Goal: Task Accomplishment & Management: Use online tool/utility

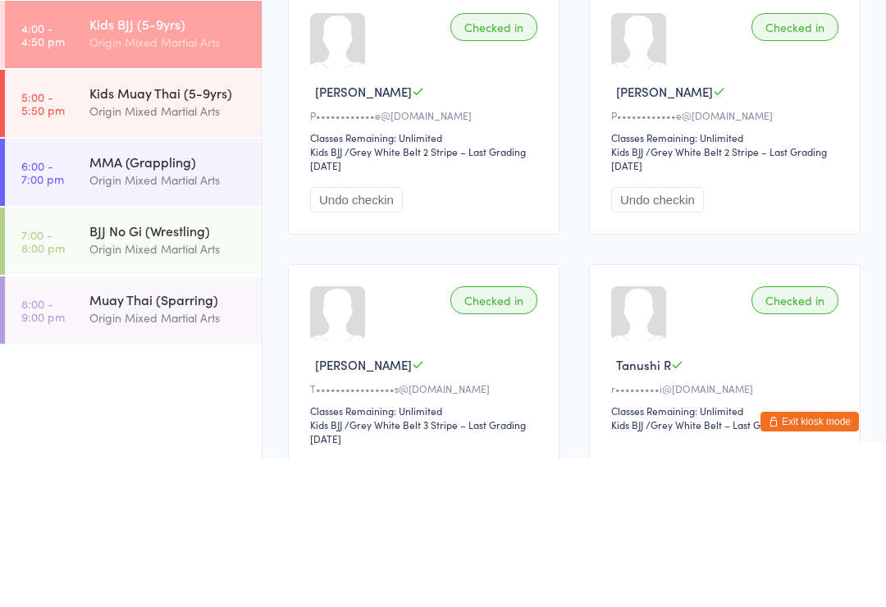
type input "Eth"
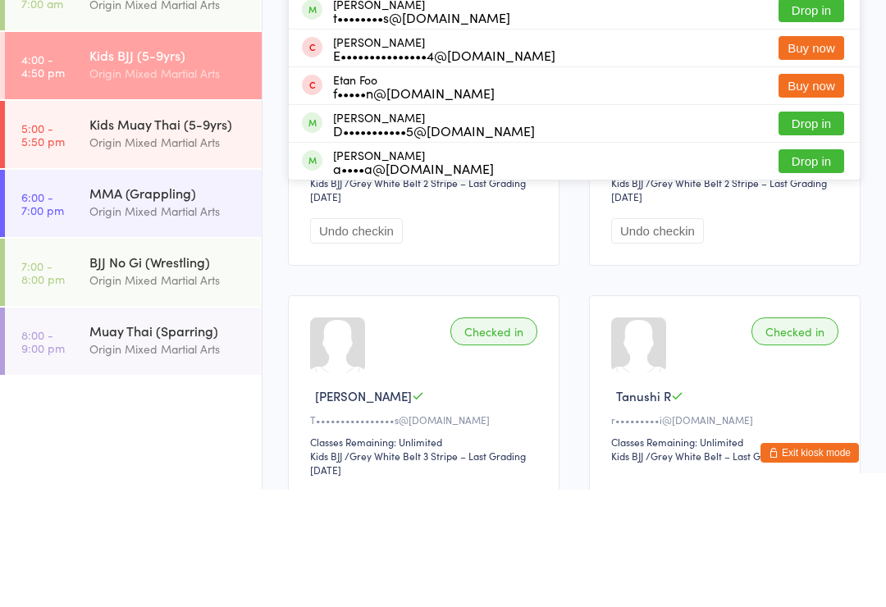
click at [213, 232] on div "Kids Muay Thai (5-9yrs)" at bounding box center [168, 241] width 158 height 18
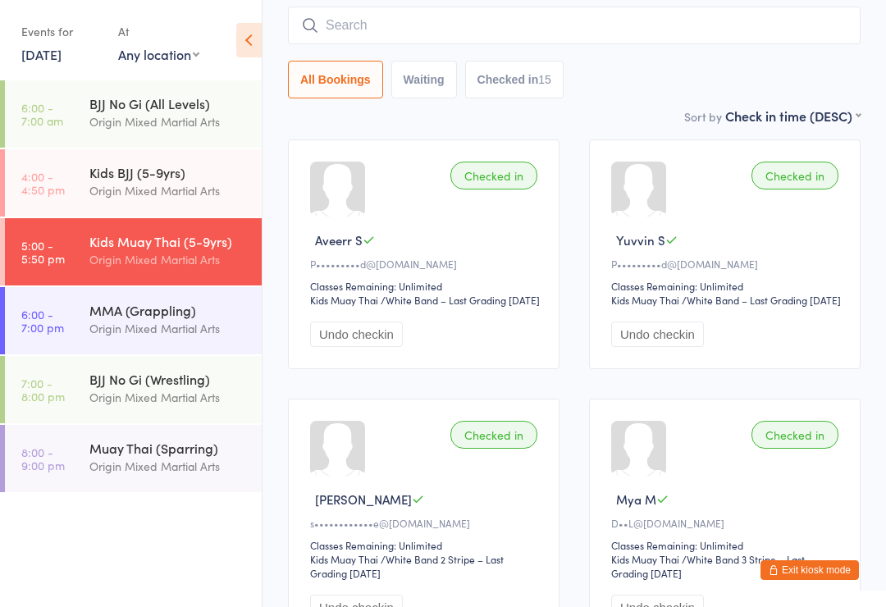
click at [446, 44] on input "search" at bounding box center [574, 26] width 573 height 38
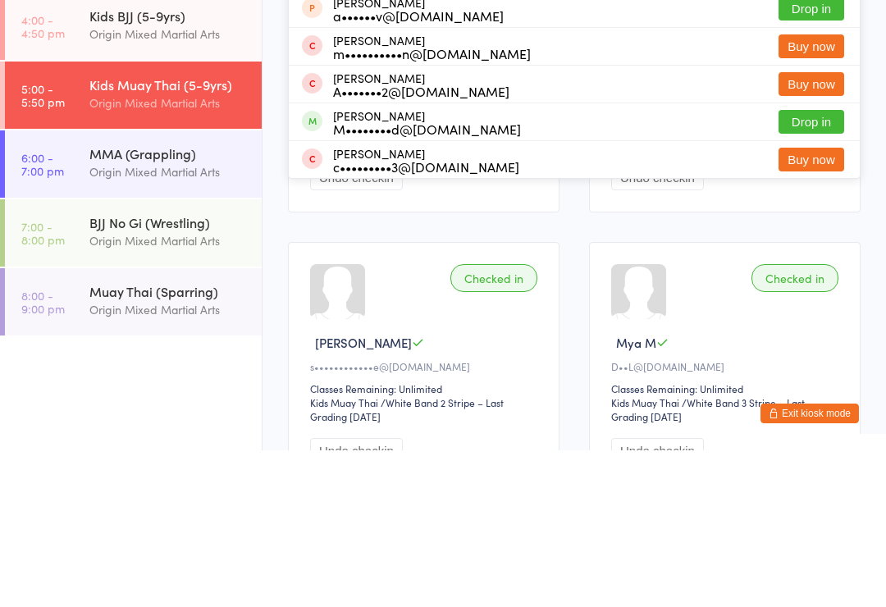
type input "Ange"
click at [472, 90] on div "R•••••••••i@outlook.com" at bounding box center [425, 96] width 185 height 13
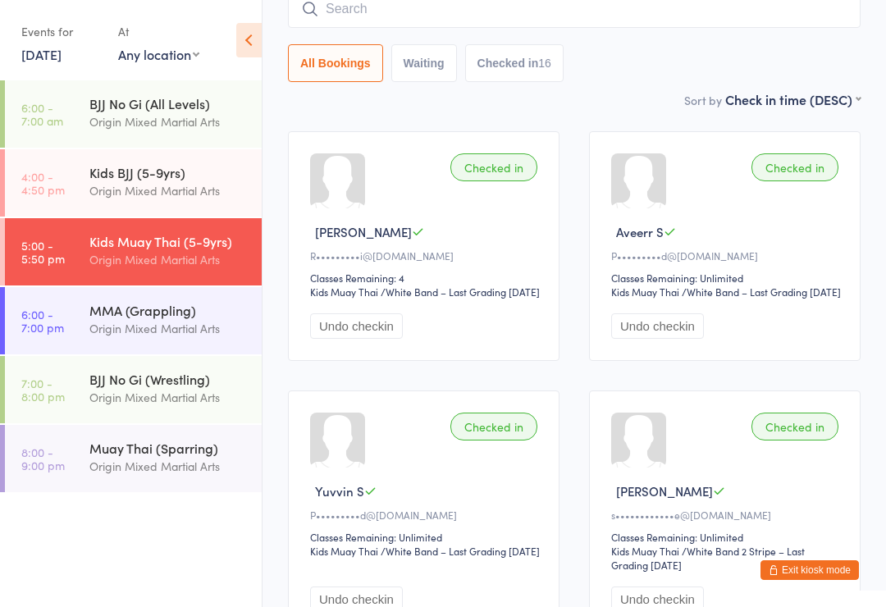
click at [154, 324] on div "Origin Mixed Martial Arts" at bounding box center [168, 328] width 158 height 19
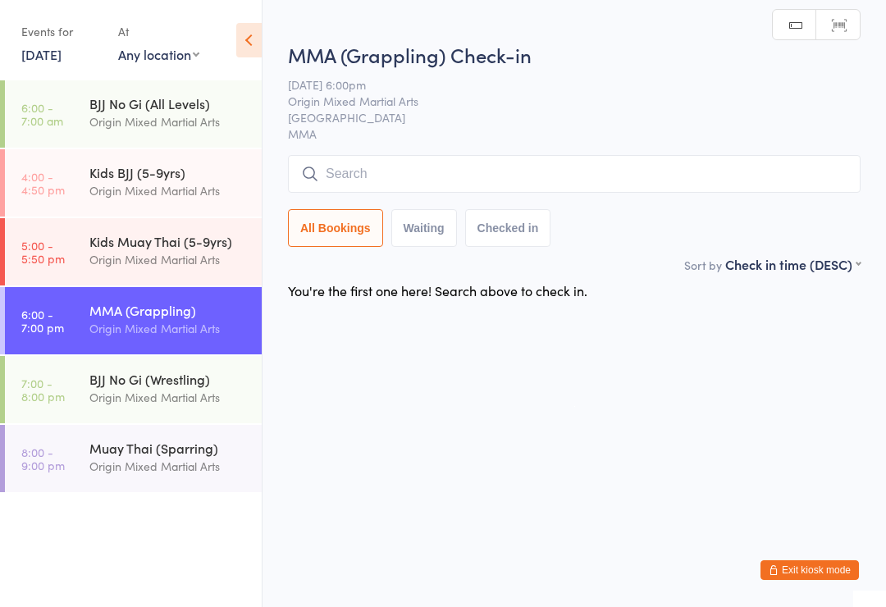
click at [573, 170] on input "search" at bounding box center [574, 174] width 573 height 38
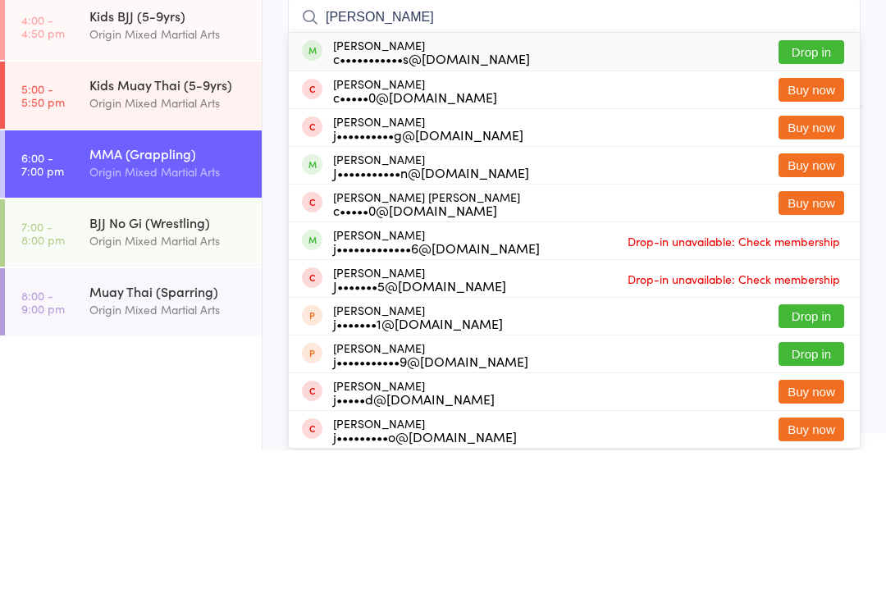
type input "Jones"
click at [813, 197] on button "Drop in" at bounding box center [812, 209] width 66 height 24
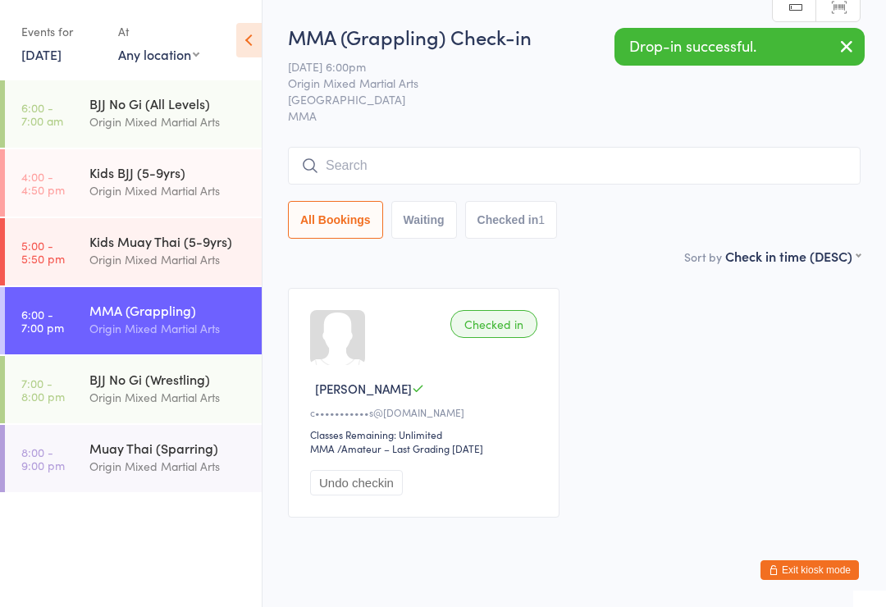
click at [195, 358] on div "BJJ No Gi (Wrestling) Origin Mixed Martial Arts" at bounding box center [175, 388] width 172 height 65
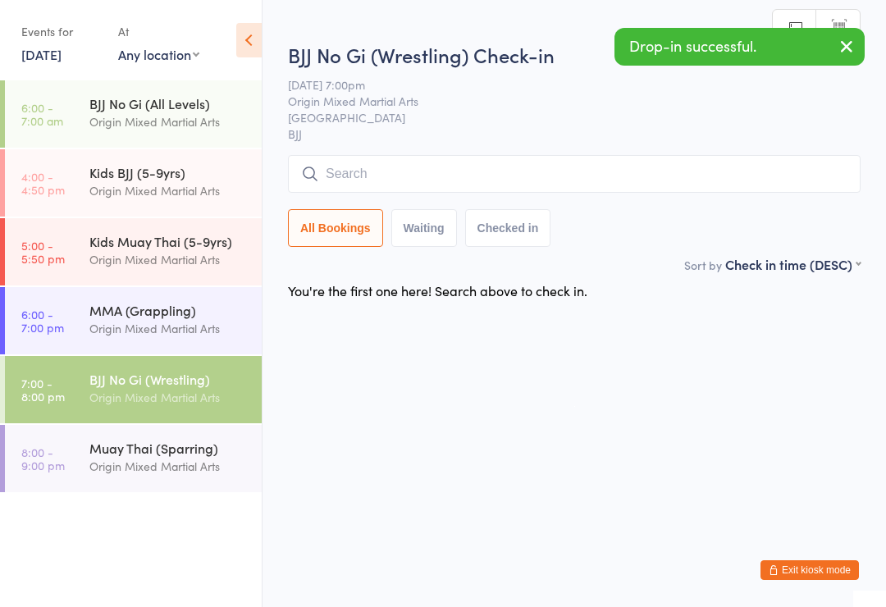
click at [547, 188] on input "search" at bounding box center [574, 174] width 573 height 38
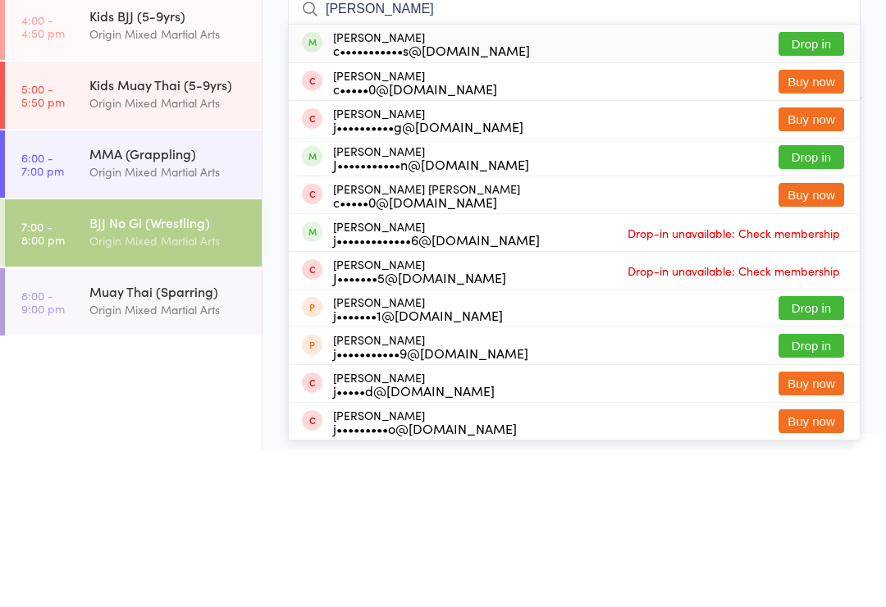
type input "Jones"
click at [811, 189] on button "Drop in" at bounding box center [812, 201] width 66 height 24
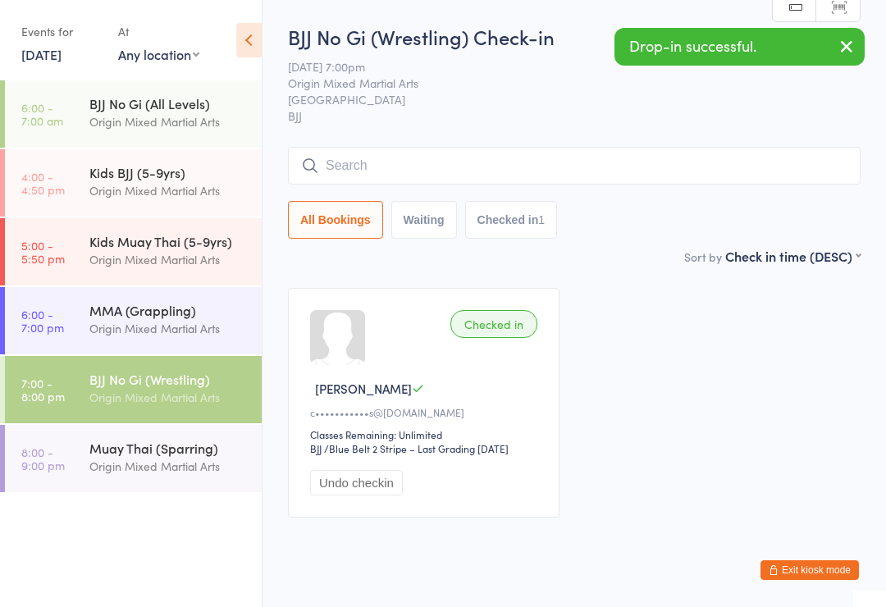
click at [208, 327] on div "Origin Mixed Martial Arts" at bounding box center [168, 328] width 158 height 19
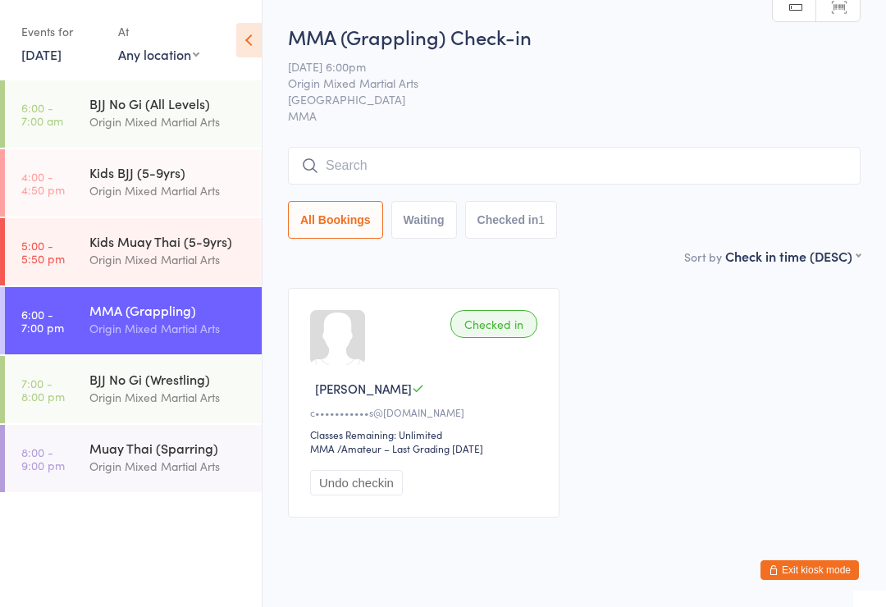
click at [500, 178] on input "search" at bounding box center [574, 166] width 573 height 38
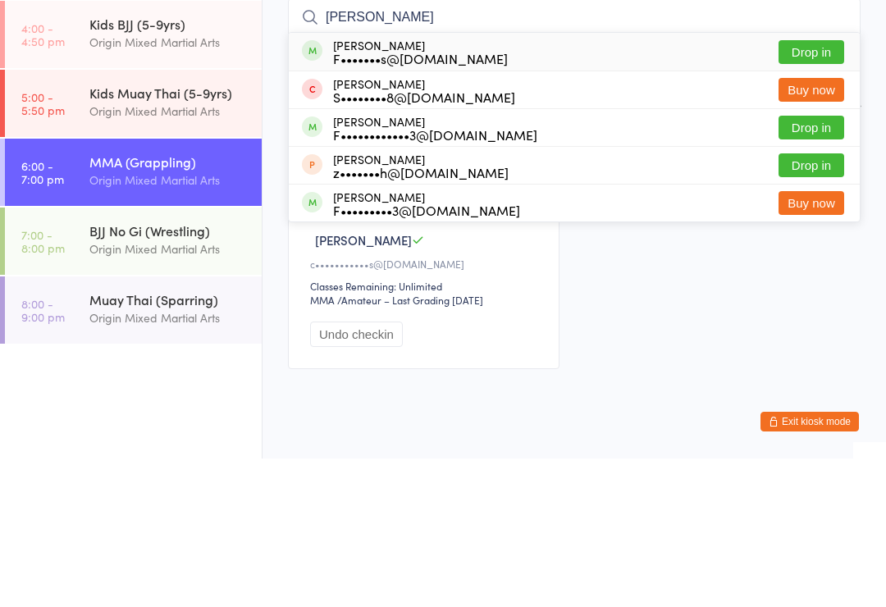
type input "Finn"
click at [811, 264] on button "Drop in" at bounding box center [812, 276] width 66 height 24
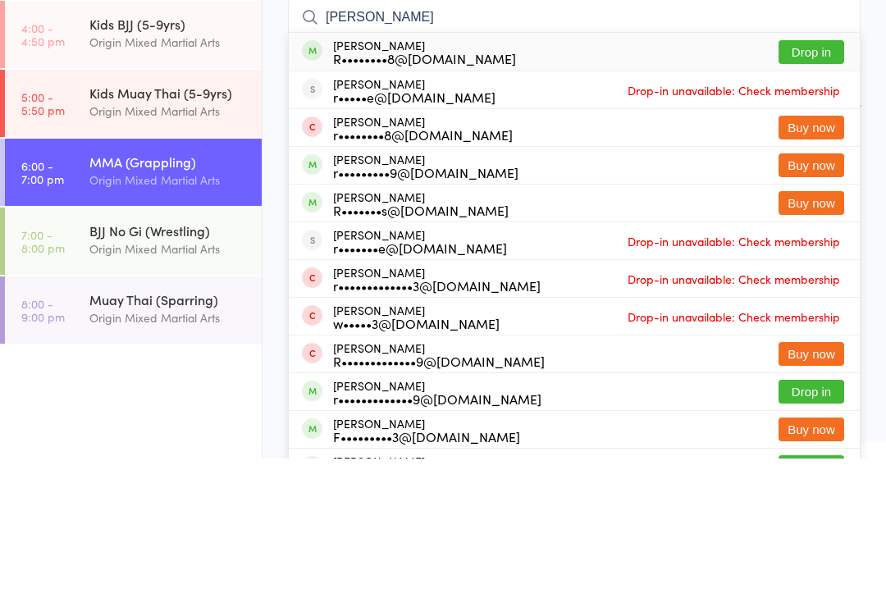
type input "ryan"
click at [830, 189] on button "Drop in" at bounding box center [812, 201] width 66 height 24
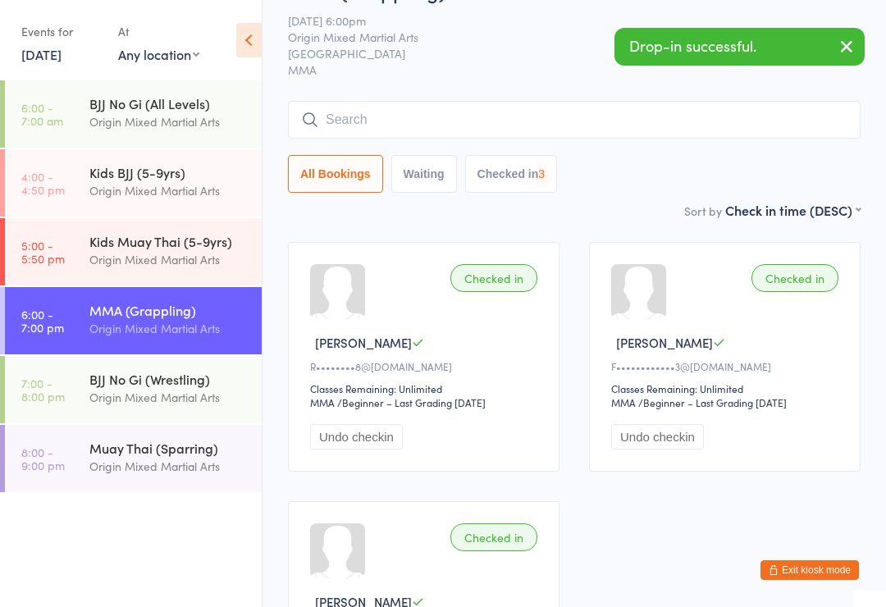
click at [174, 401] on div "Origin Mixed Martial Arts" at bounding box center [168, 397] width 158 height 19
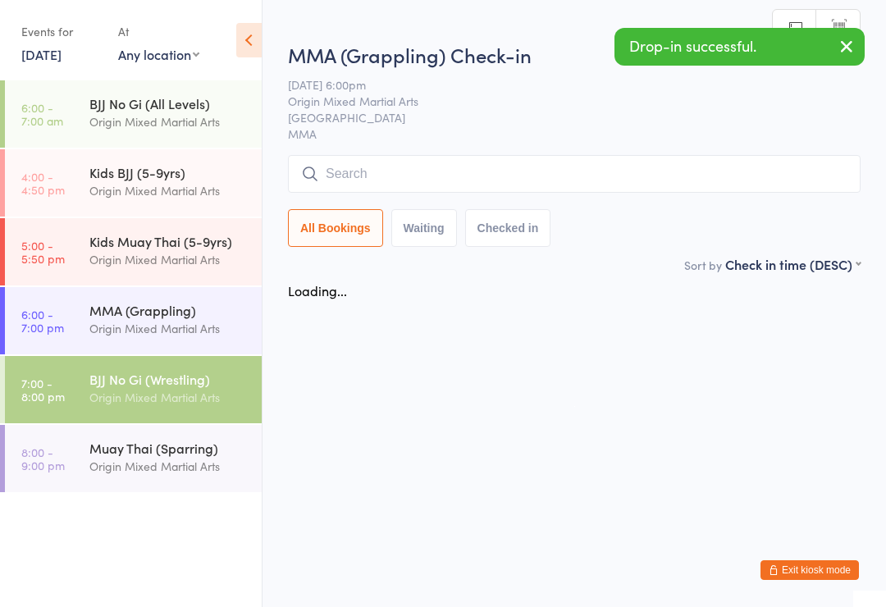
click at [549, 158] on input "search" at bounding box center [574, 174] width 573 height 38
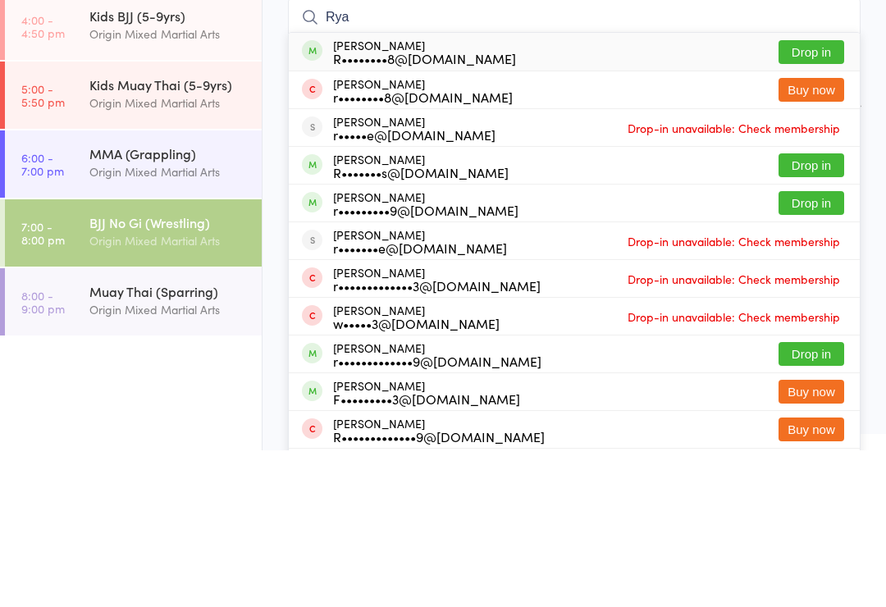
type input "Rya"
click at [824, 197] on button "Drop in" at bounding box center [812, 209] width 66 height 24
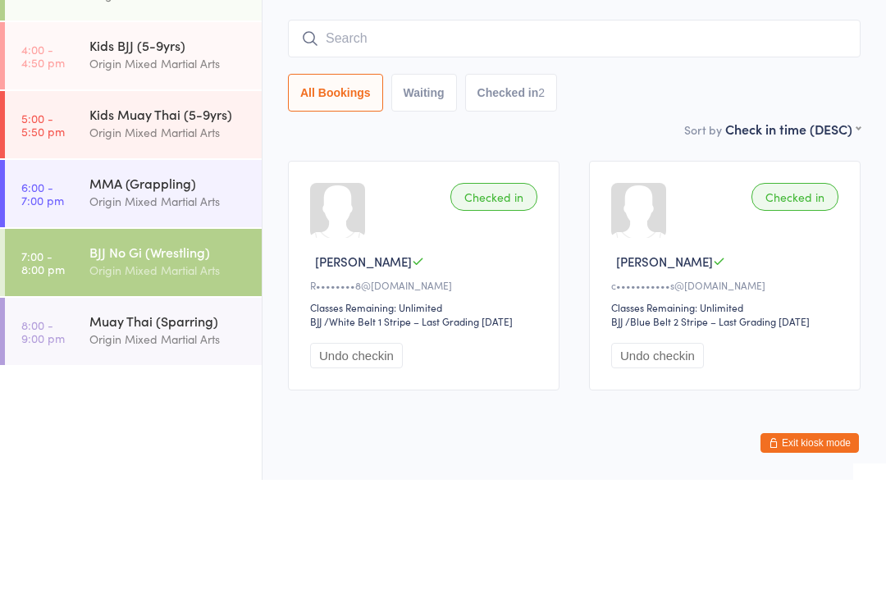
click at [524, 147] on input "search" at bounding box center [574, 166] width 573 height 38
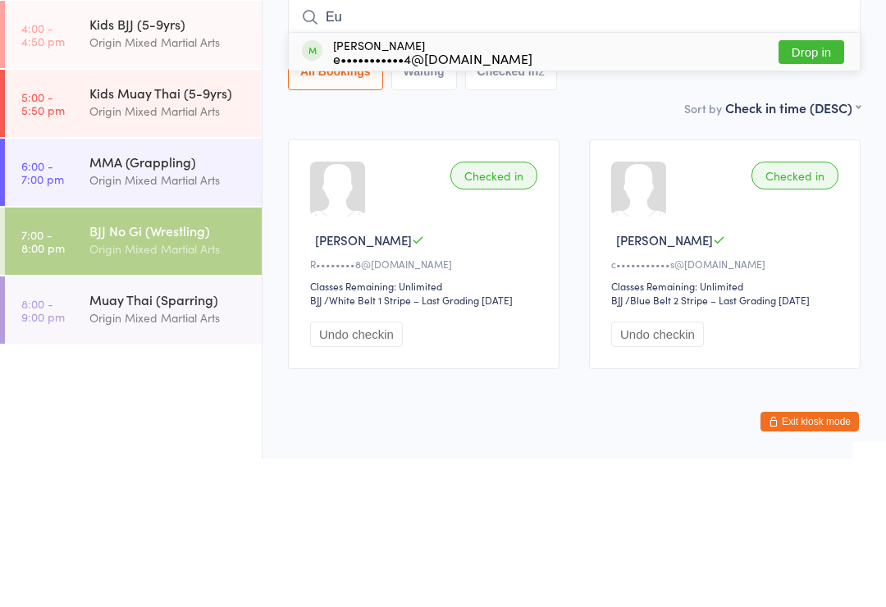
type input "Eu"
click at [564, 181] on div "Eugene Kim e•••••••••••4@gmail.com Drop in" at bounding box center [574, 200] width 571 height 38
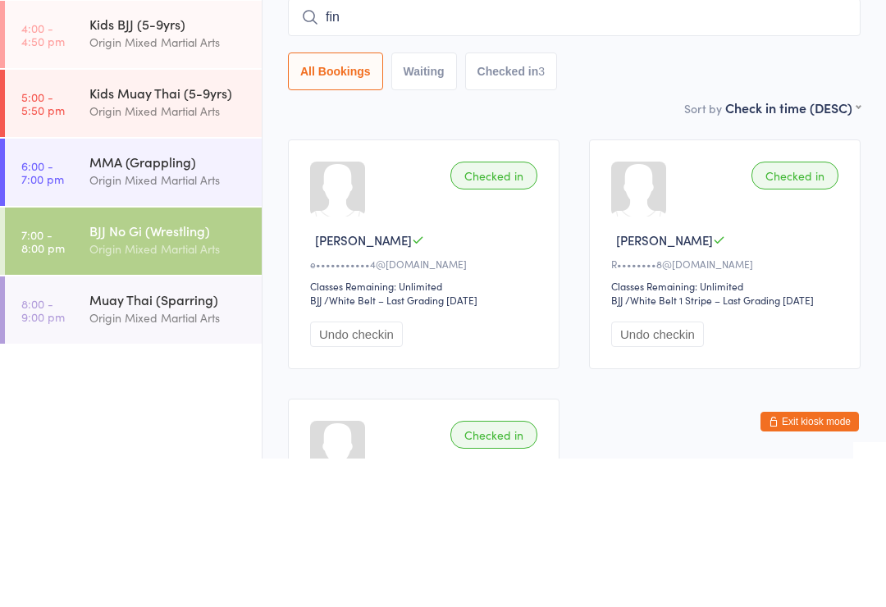
type input "finn"
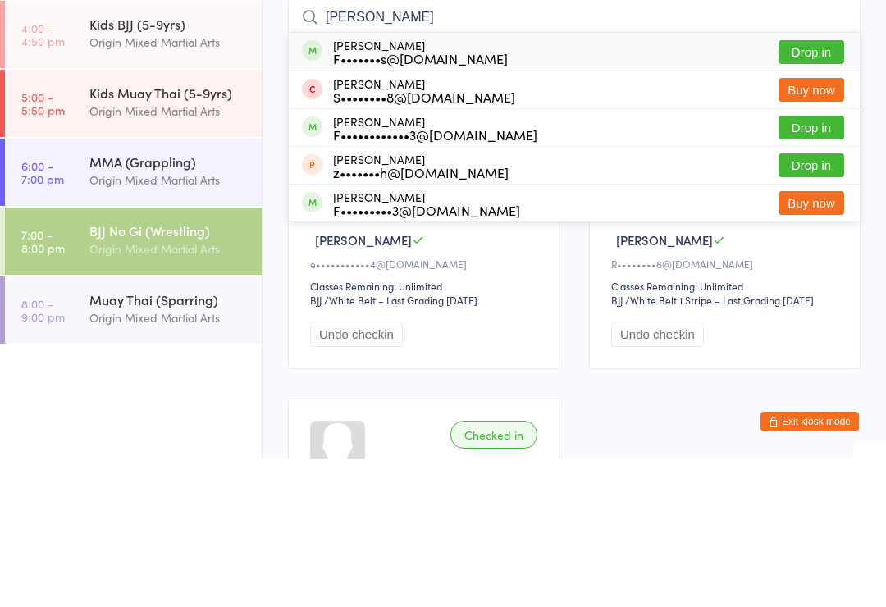
click at [210, 319] on div "Origin Mixed Martial Arts" at bounding box center [168, 328] width 158 height 19
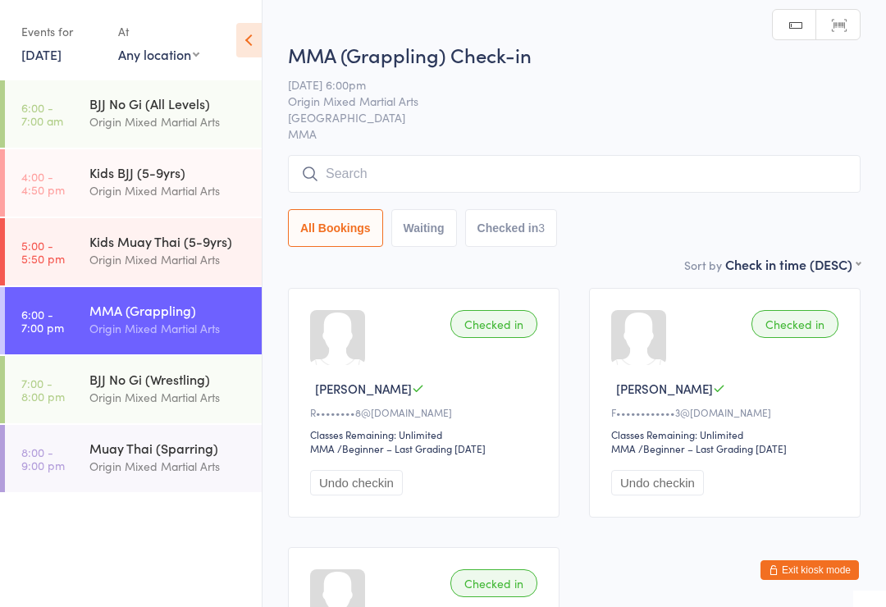
click at [232, 301] on div "MMA (Grappling)" at bounding box center [168, 310] width 158 height 18
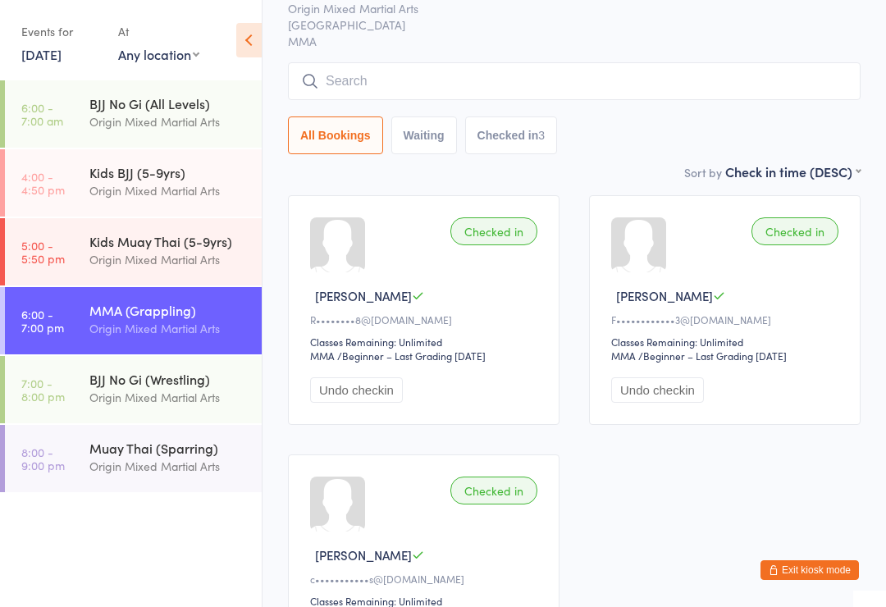
scroll to position [94, 0]
click at [516, 79] on input "search" at bounding box center [574, 81] width 573 height 38
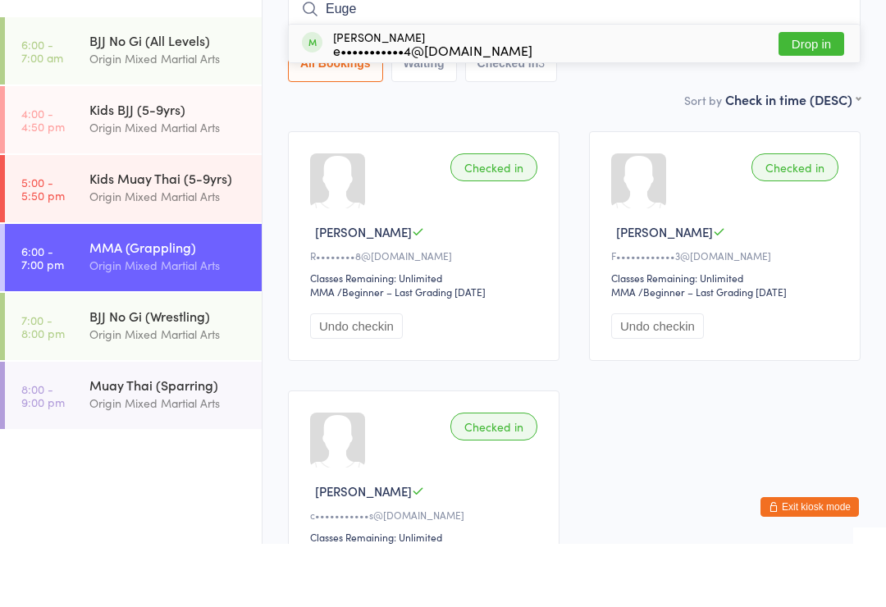
type input "Euge"
click at [593, 88] on div "Eugene Kim e•••••••••••4@gmail.com Drop in" at bounding box center [574, 107] width 571 height 38
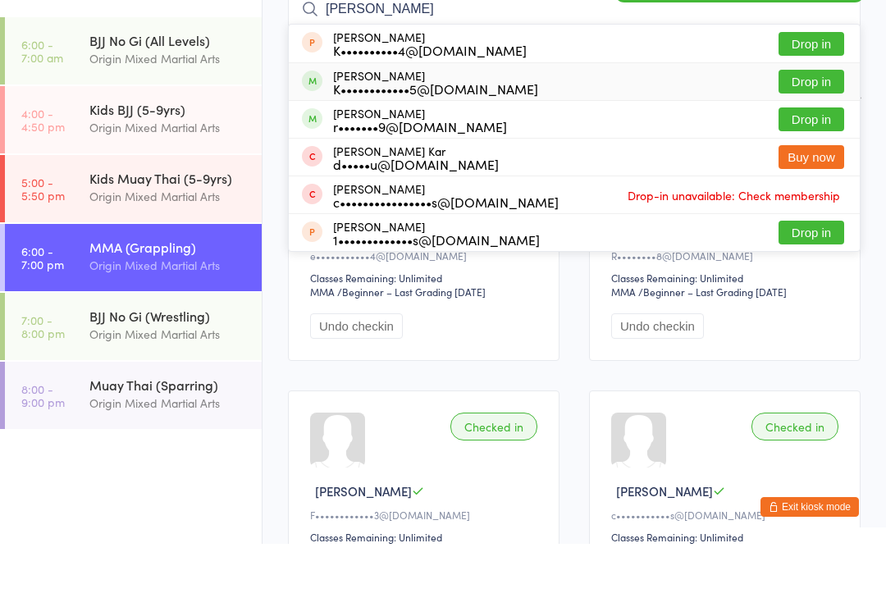
type input "karen"
click at [445, 145] on div "K••••••••••••5@[DOMAIN_NAME]" at bounding box center [435, 151] width 205 height 13
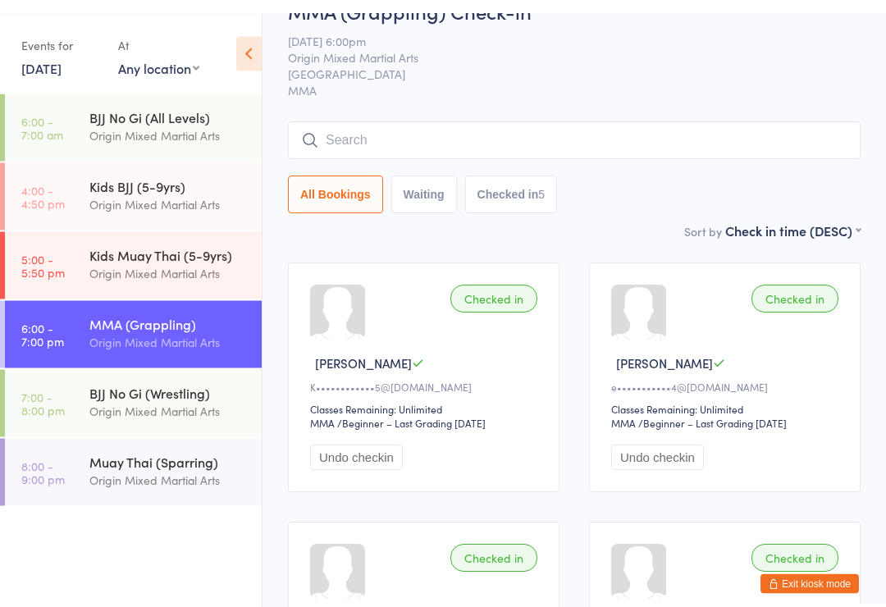
scroll to position [0, 0]
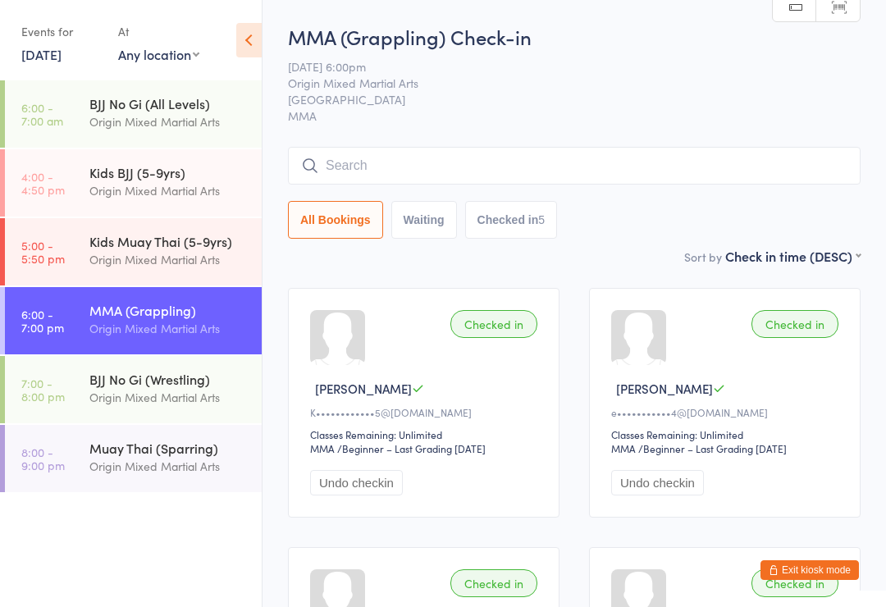
click at [399, 172] on input "search" at bounding box center [574, 166] width 573 height 38
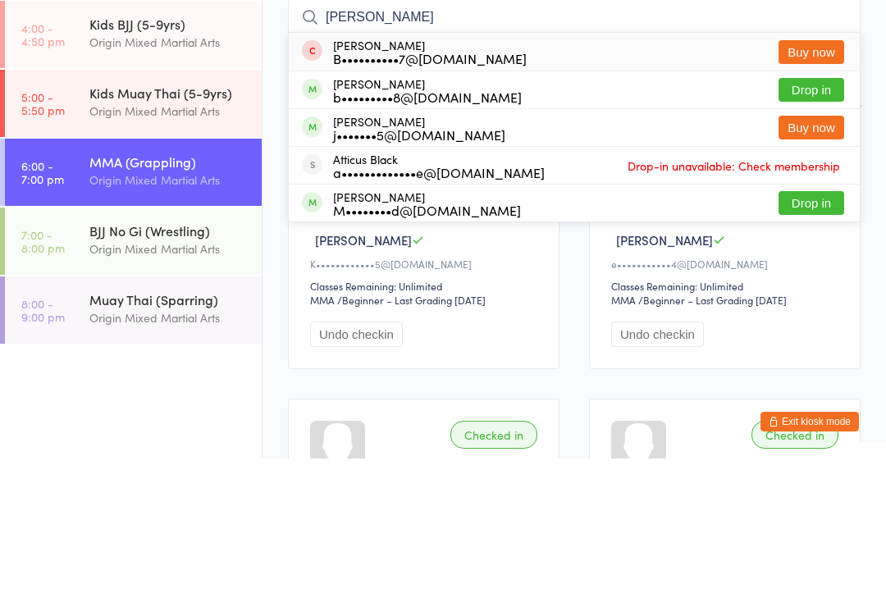
type input "Blake"
click at [809, 226] on button "Drop in" at bounding box center [812, 238] width 66 height 24
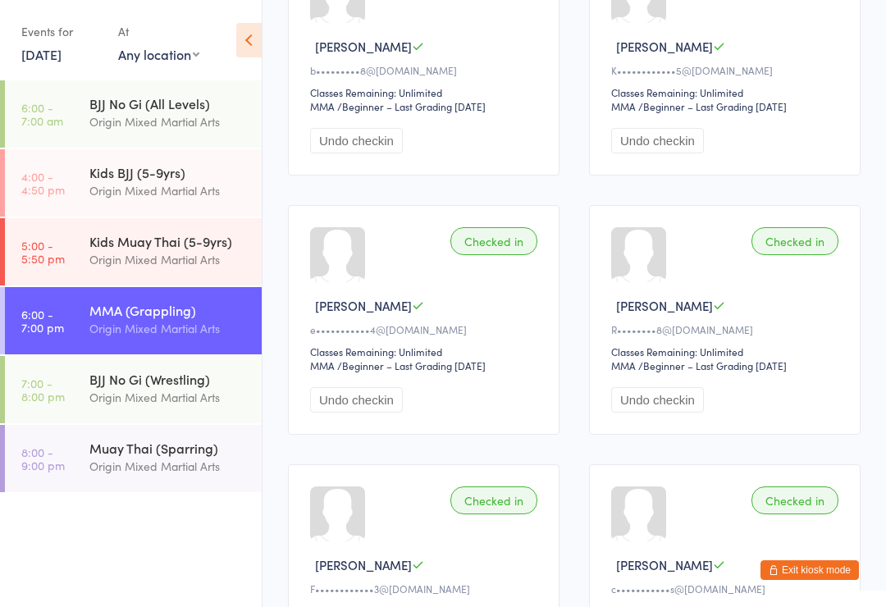
scroll to position [576, 0]
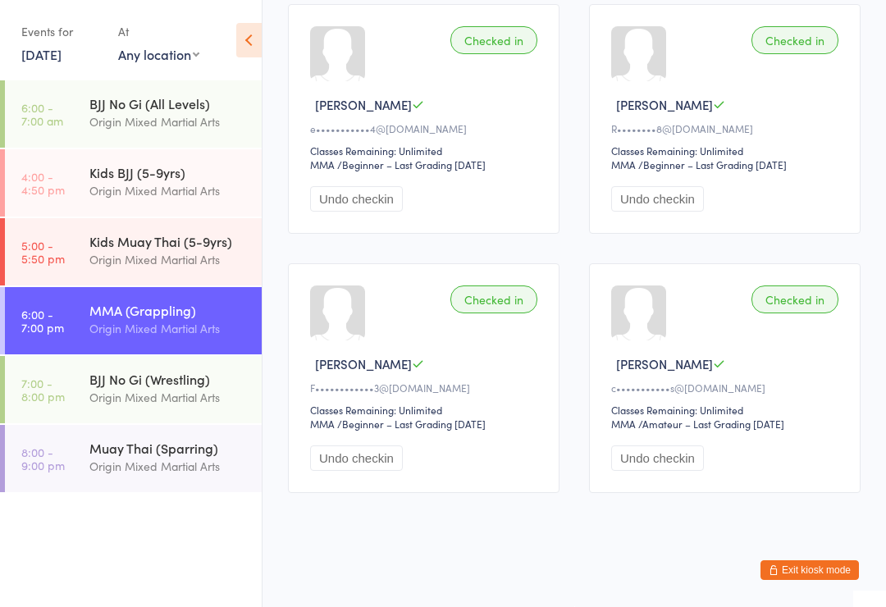
click at [812, 571] on button "Exit kiosk mode" at bounding box center [810, 570] width 98 height 20
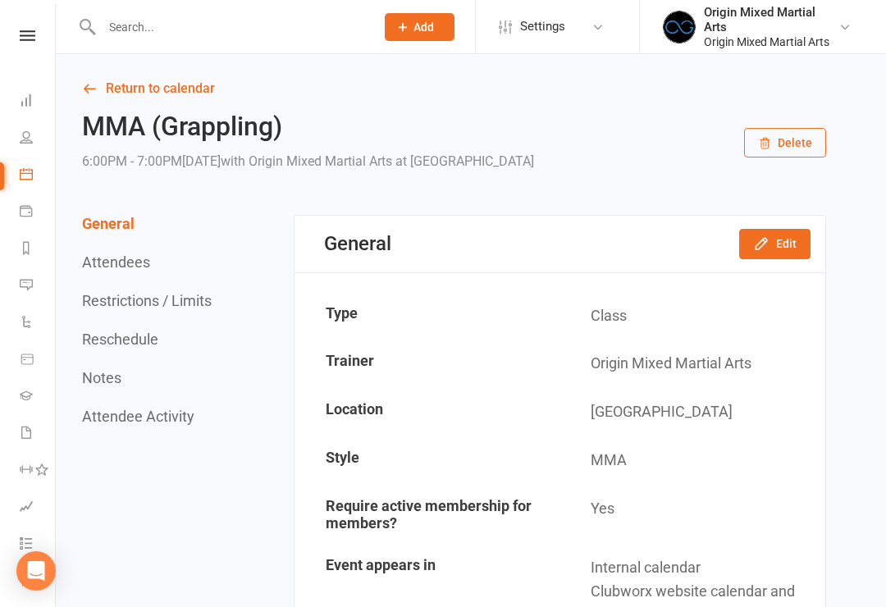
click at [39, 24] on nav "Clubworx Dashboard People Calendar Payments Reports Messages Automations Produc…" at bounding box center [28, 307] width 56 height 607
click at [22, 26] on nav "Clubworx Dashboard People Calendar Payments Reports Messages Automations Produc…" at bounding box center [28, 307] width 56 height 607
click at [24, 40] on icon at bounding box center [28, 35] width 16 height 11
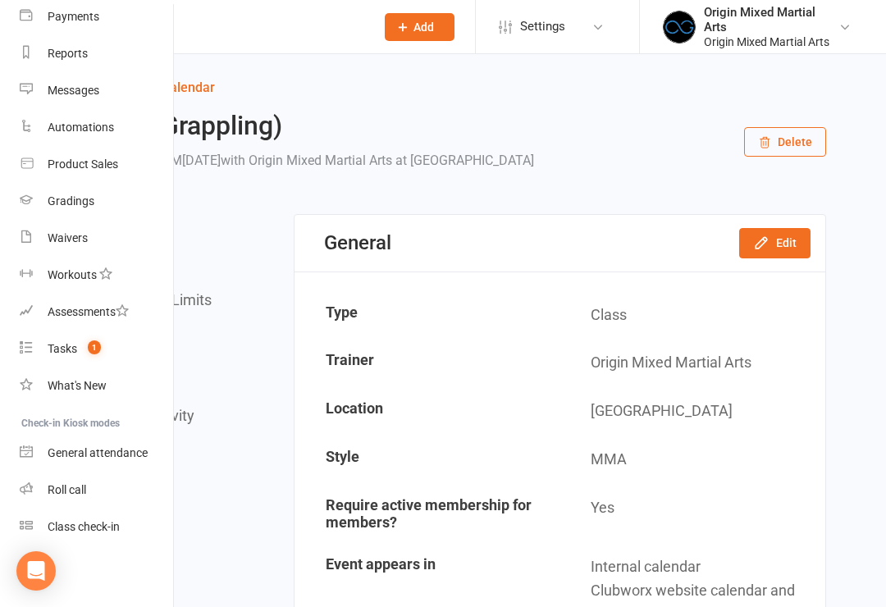
scroll to position [157, 0]
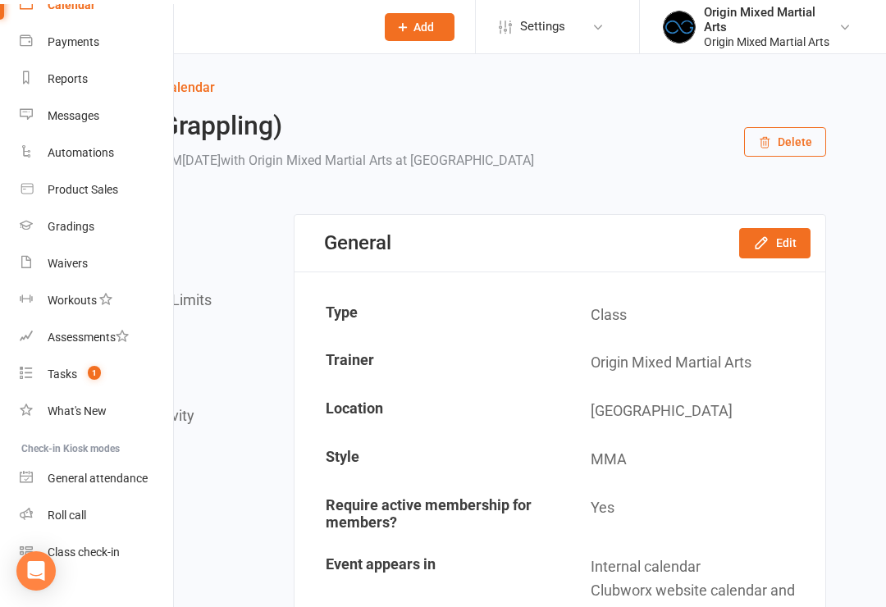
click at [117, 565] on link "Class check-in" at bounding box center [97, 552] width 155 height 37
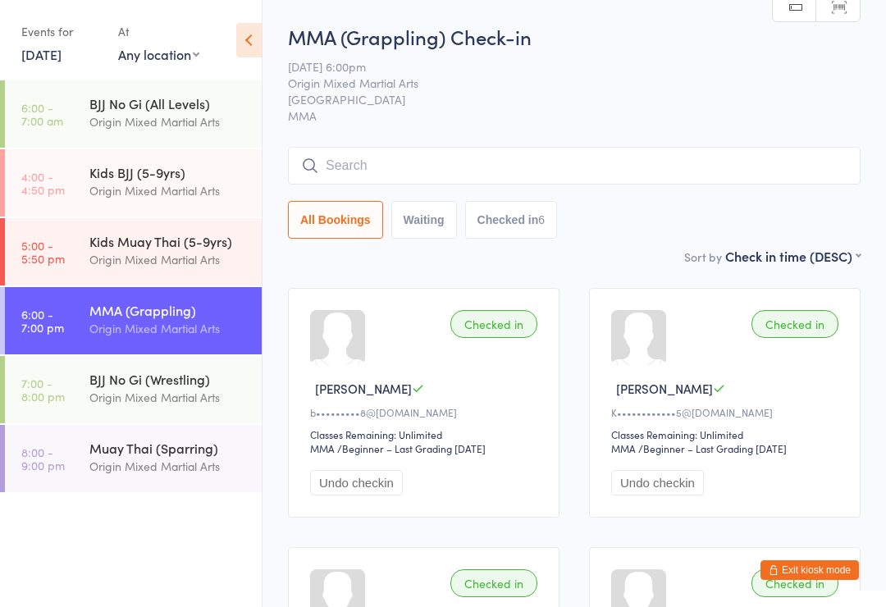
click at [560, 143] on div "MMA (Grappling) Check-in [DATE] 6:00pm Origin Mixed Martial Arts Gladesville MM…" at bounding box center [574, 135] width 573 height 224
click at [577, 179] on input "search" at bounding box center [574, 166] width 573 height 38
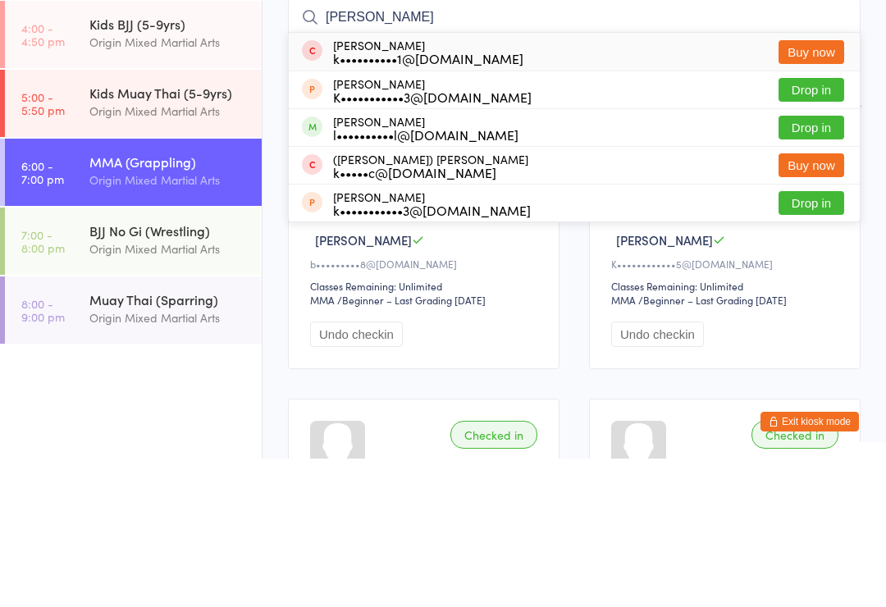
type input "[PERSON_NAME]"
click at [810, 264] on button "Drop in" at bounding box center [812, 276] width 66 height 24
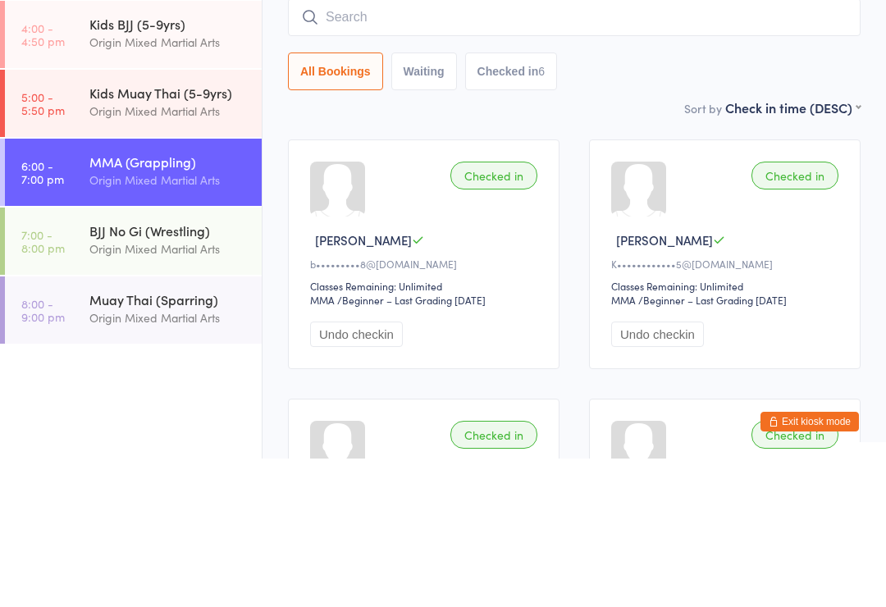
scroll to position [149, 0]
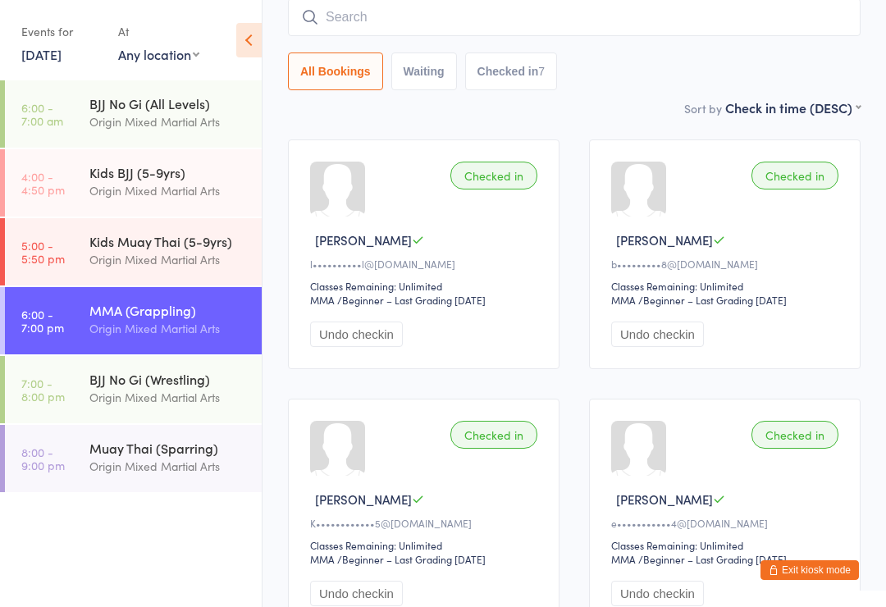
click at [650, 31] on input "search" at bounding box center [574, 17] width 573 height 38
type input "M"
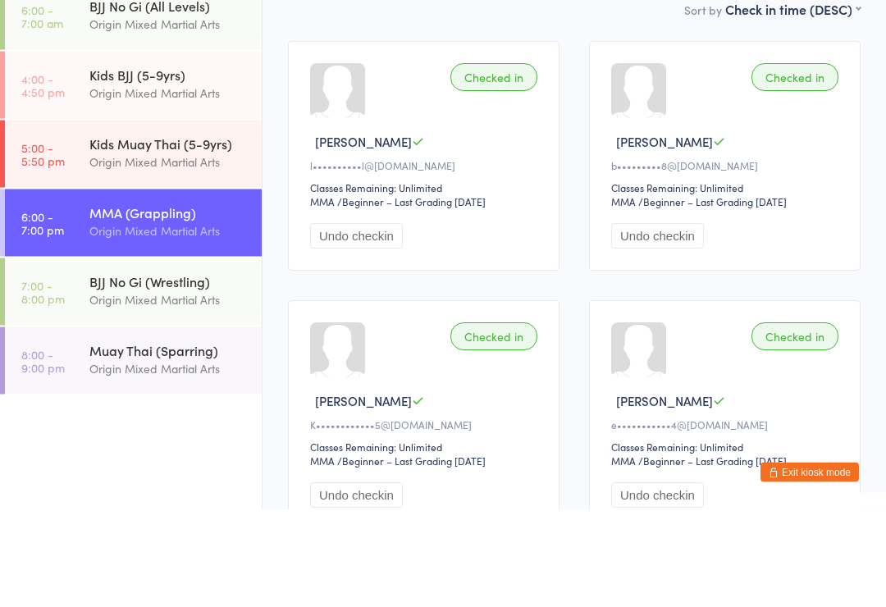
click at [188, 319] on div "Origin Mixed Martial Arts" at bounding box center [168, 328] width 158 height 19
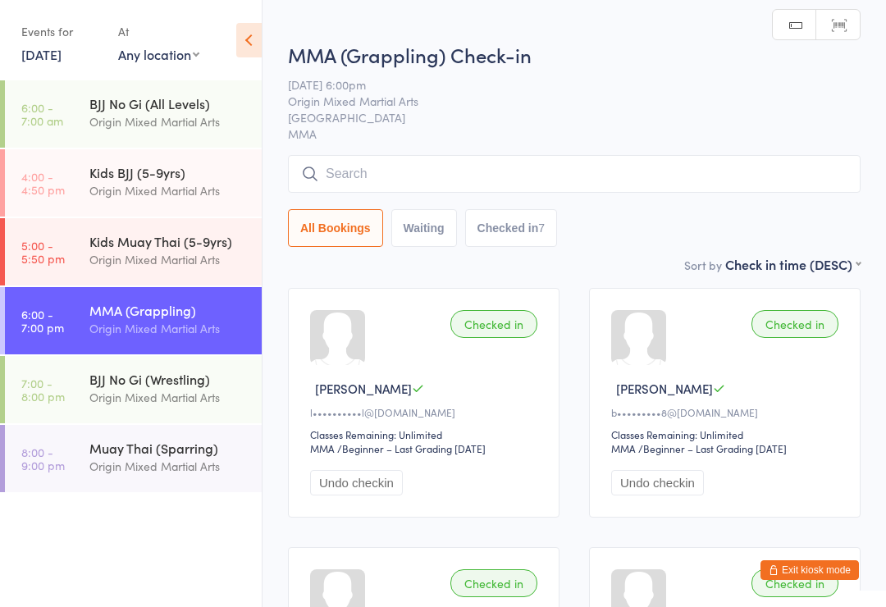
click at [515, 167] on input "search" at bounding box center [574, 174] width 573 height 38
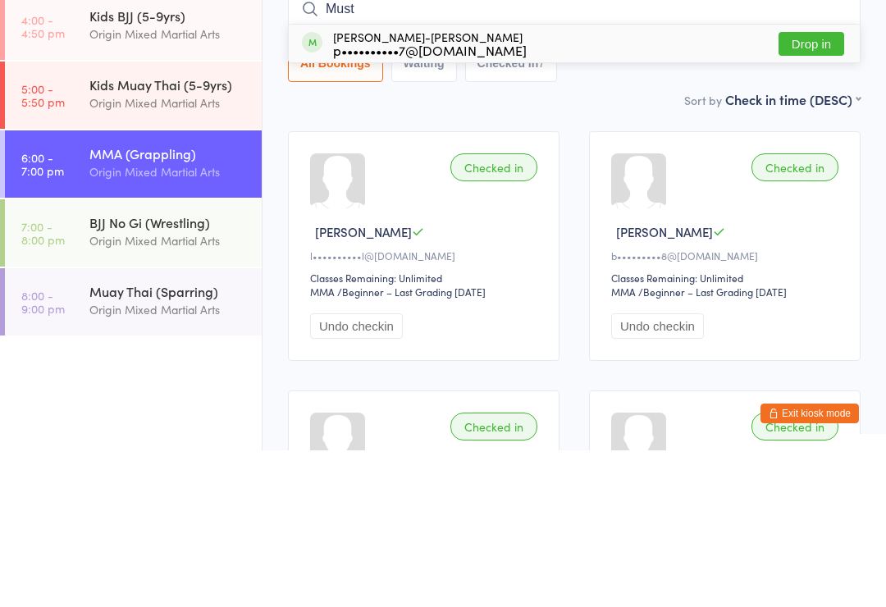
type input "Must"
click at [456, 200] on div "p••••••••••7@[DOMAIN_NAME]" at bounding box center [430, 206] width 194 height 13
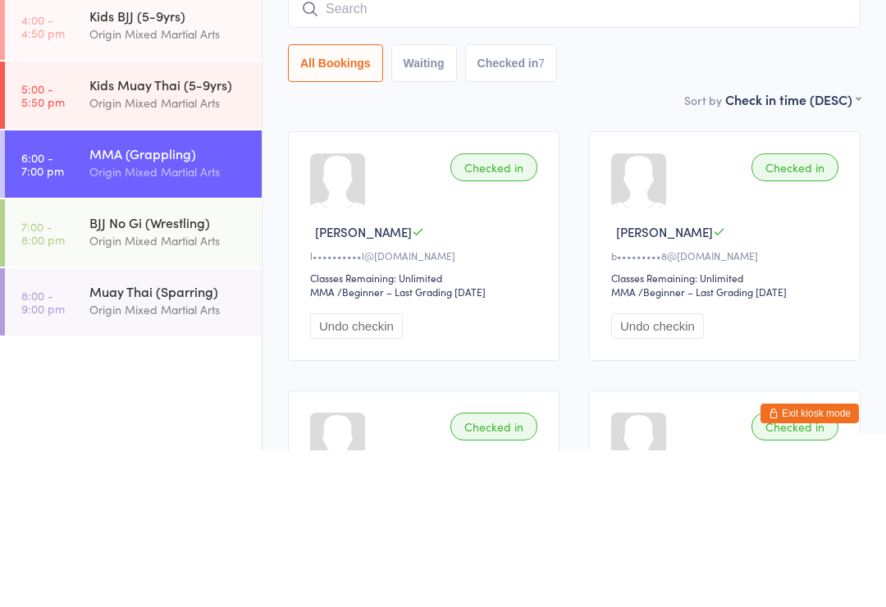
scroll to position [157, 0]
